Goal: Book appointment/travel/reservation

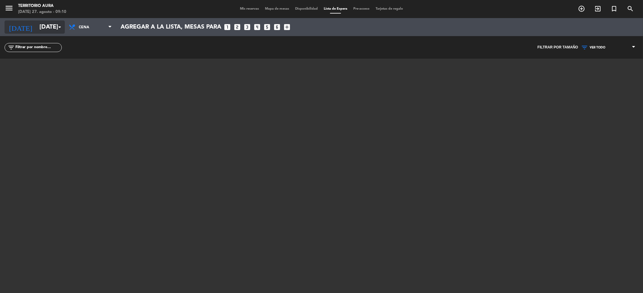
click at [57, 31] on input "mar. 26 ago." at bounding box center [74, 26] width 77 height 13
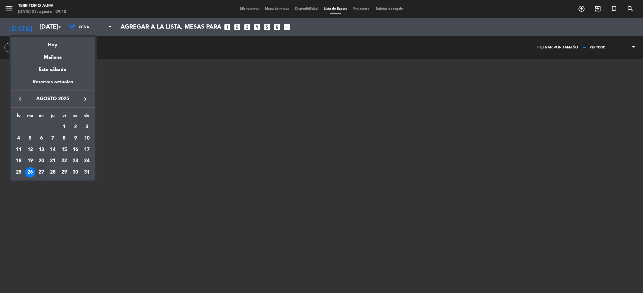
click at [43, 166] on div "20" at bounding box center [41, 161] width 10 height 10
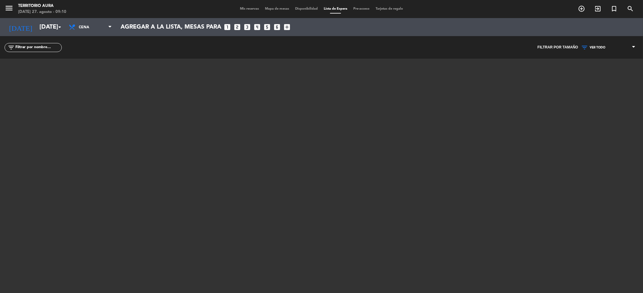
type input "mié. 20 ago."
click at [103, 32] on span "Cena" at bounding box center [93, 27] width 29 height 11
click at [131, 86] on div "menu TERRITORIO AURA [DATE] 27. agosto - 09:10 Mis reservas Mapa de mesas Dispo…" at bounding box center [321, 146] width 643 height 293
click at [93, 30] on span "Cena" at bounding box center [93, 27] width 29 height 11
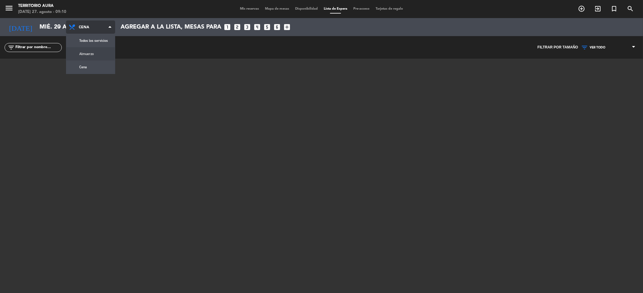
click at [93, 54] on div "menu TERRITORIO AURA [DATE] 27. agosto - 09:10 Mis reservas Mapa de mesas Dispo…" at bounding box center [321, 146] width 643 height 293
click at [94, 30] on span "Almuerzo" at bounding box center [93, 27] width 29 height 11
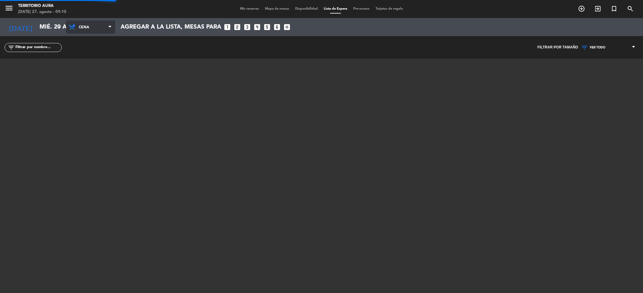
click at [98, 65] on div "menu TERRITORIO AURA [DATE] 27. agosto - 09:10 Mis reservas Mapa de mesas Dispo…" at bounding box center [321, 146] width 643 height 293
click at [51, 26] on input "mié. 20 ago." at bounding box center [74, 26] width 77 height 13
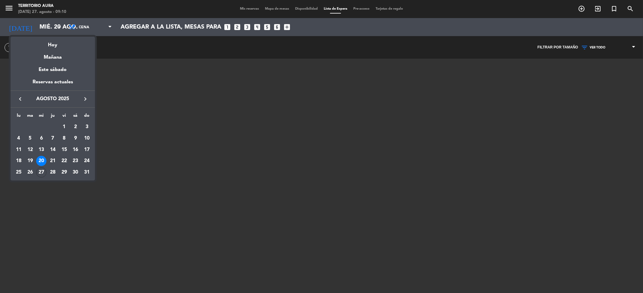
click at [46, 161] on div "20" at bounding box center [41, 161] width 10 height 10
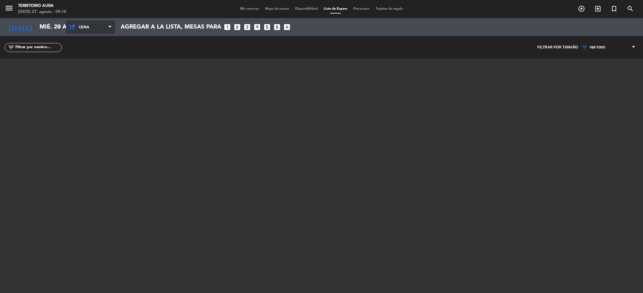
click at [88, 31] on span "Cena" at bounding box center [93, 27] width 29 height 11
click at [99, 72] on div "menu TERRITORIO AURA [DATE] 27. agosto - 09:10 Mis reservas Mapa de mesas Dispo…" at bounding box center [321, 146] width 643 height 293
click at [94, 23] on span "Cena" at bounding box center [93, 27] width 29 height 11
click at [92, 60] on div "menu TERRITORIO AURA [DATE] 27. agosto - 09:11 Mis reservas Mapa de mesas Dispo…" at bounding box center [321, 146] width 643 height 293
click at [94, 28] on span "Almuerzo" at bounding box center [93, 27] width 29 height 11
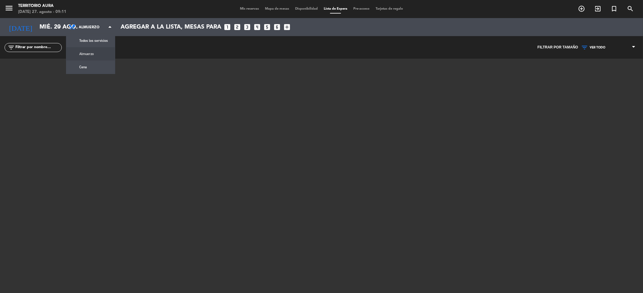
click at [183, 117] on div at bounding box center [321, 134] width 361 height 151
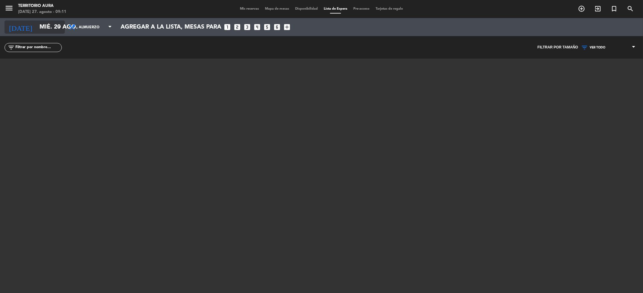
click at [58, 28] on icon "arrow_drop_down" at bounding box center [59, 26] width 7 height 7
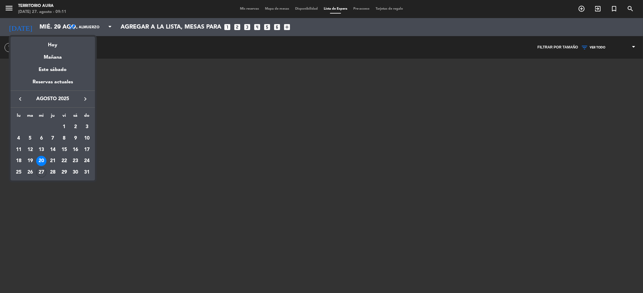
click at [170, 103] on div at bounding box center [321, 146] width 643 height 293
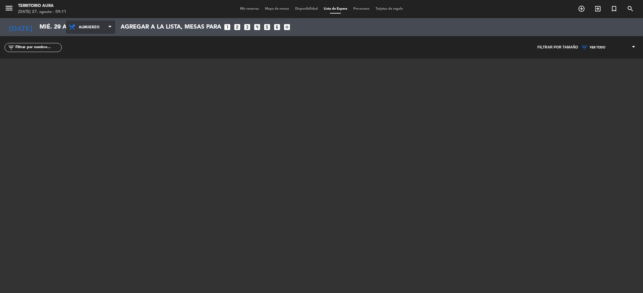
click at [99, 28] on span "Almuerzo" at bounding box center [93, 27] width 29 height 11
click at [175, 80] on div at bounding box center [321, 134] width 361 height 151
